Goal: Information Seeking & Learning: Learn about a topic

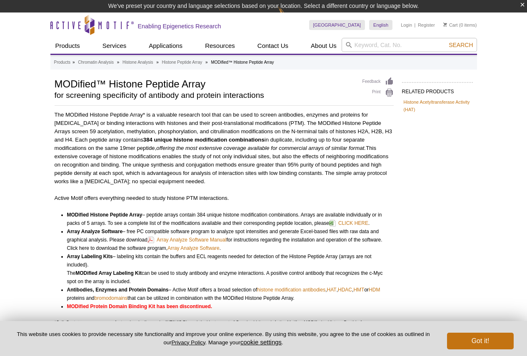
click at [58, 85] on h1 "MODified™ Histone Peptide Array" at bounding box center [205, 83] width 300 height 13
drag, startPoint x: 51, startPoint y: 83, endPoint x: 59, endPoint y: 83, distance: 7.9
click at [56, 83] on div "RELATED PRODUCTS Histone Acetyltransferase Activity (HAT) Related Products Hist…" at bounding box center [263, 313] width 427 height 472
drag, startPoint x: 62, startPoint y: 83, endPoint x: 67, endPoint y: 83, distance: 4.6
click at [68, 83] on h1 "MODified™ Histone Peptide Array" at bounding box center [205, 83] width 300 height 13
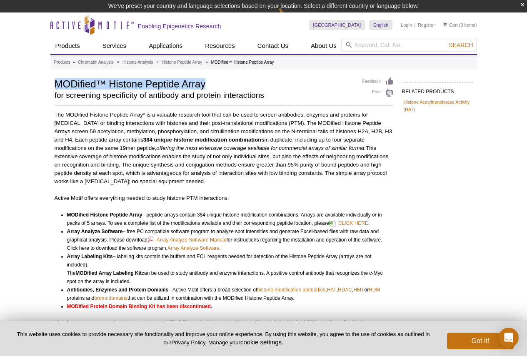
drag, startPoint x: 56, startPoint y: 84, endPoint x: 206, endPoint y: 84, distance: 150.5
click at [206, 84] on h1 "MODified™ Histone Peptide Array" at bounding box center [205, 83] width 300 height 13
copy h1 "MODified™ Histone Peptide Array"
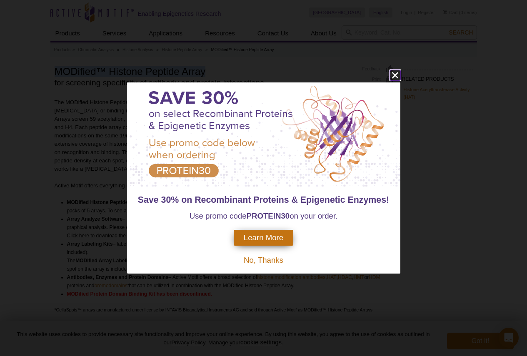
click at [394, 74] on icon "close" at bounding box center [395, 76] width 6 height 6
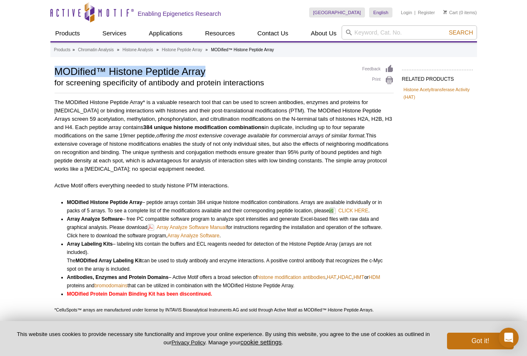
scroll to position [272, 0]
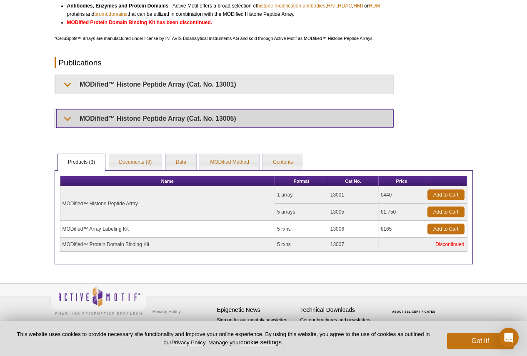
click at [83, 118] on summary "MODified™ Histone Peptide Array (Cat. No. 13005)" at bounding box center [224, 118] width 337 height 19
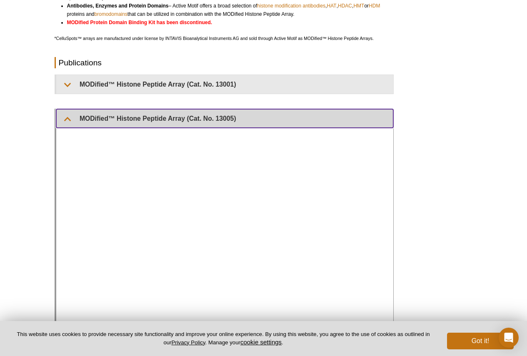
click at [83, 118] on summary "MODified™ Histone Peptide Array (Cat. No. 13005)" at bounding box center [224, 118] width 337 height 19
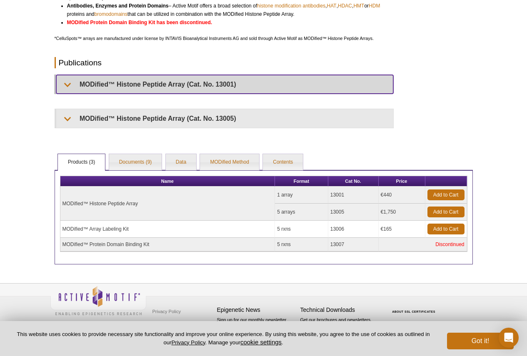
click at [66, 85] on summary "MODified™ Histone Peptide Array (Cat. No. 13001)" at bounding box center [224, 84] width 337 height 19
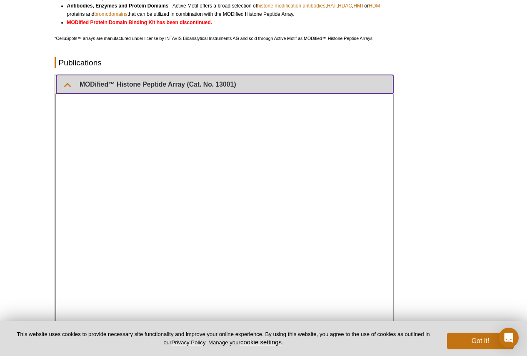
click at [66, 85] on summary "MODified™ Histone Peptide Array (Cat. No. 13001)" at bounding box center [224, 84] width 337 height 19
